Goal: Transaction & Acquisition: Purchase product/service

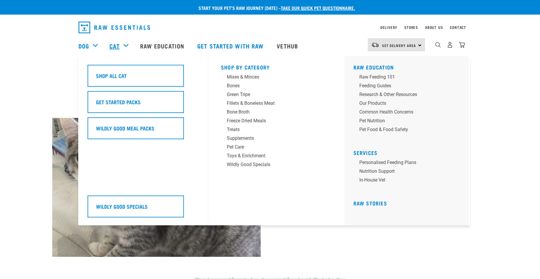
click at [119, 43] on link "Cat" at bounding box center [114, 45] width 10 height 9
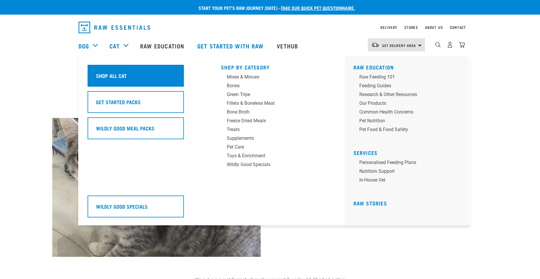
click at [127, 74] on h5 "Shop All Cat" at bounding box center [111, 76] width 31 height 8
click at [127, 73] on h5 "Shop All Cat" at bounding box center [111, 76] width 31 height 8
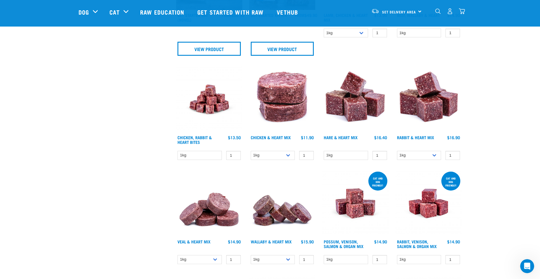
scroll to position [267, 0]
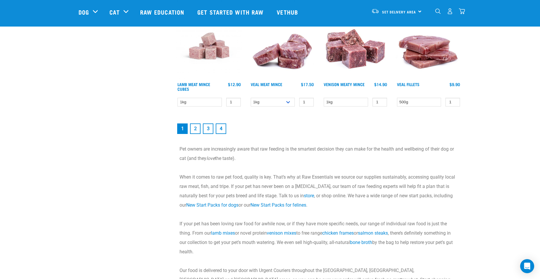
scroll to position [858, 0]
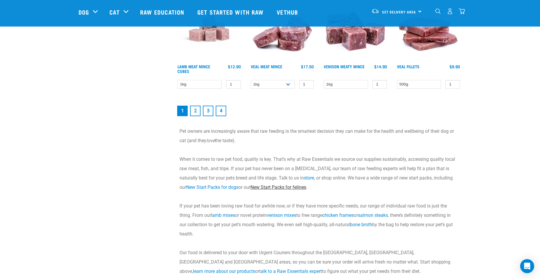
click at [292, 186] on link "New Start Packs for felines" at bounding box center [278, 187] width 56 height 6
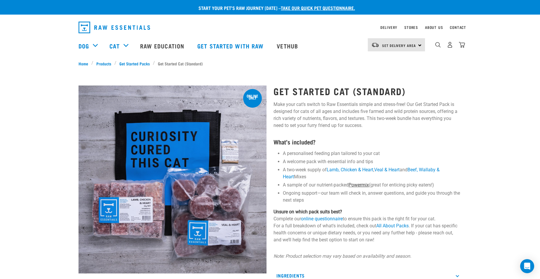
click at [356, 183] on link "Powermix" at bounding box center [358, 185] width 20 height 6
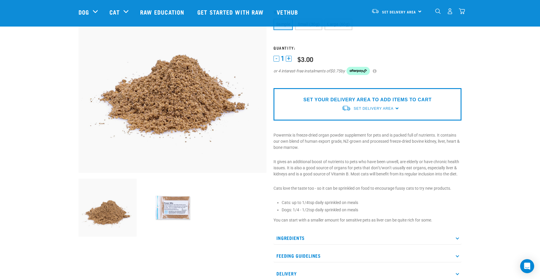
scroll to position [59, 0]
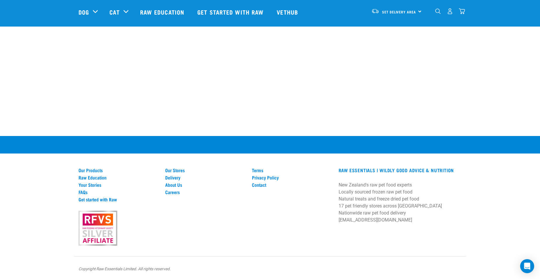
scroll to position [430, 0]
